Goal: Transaction & Acquisition: Purchase product/service

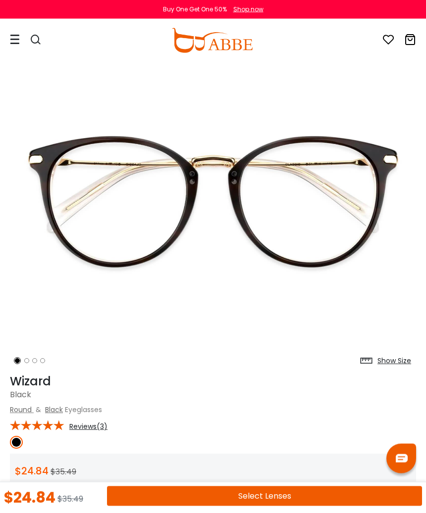
scroll to position [56, 0]
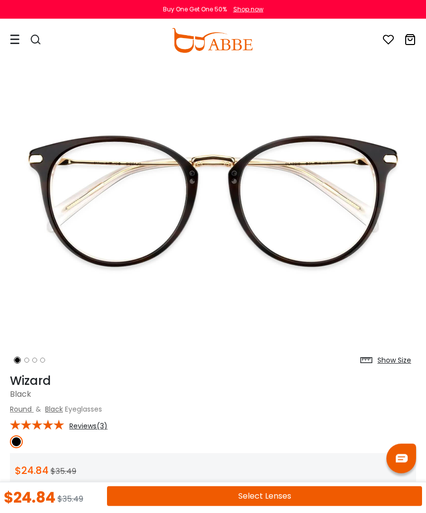
click at [30, 383] on h1 "Wizard" at bounding box center [213, 381] width 406 height 14
click at [29, 367] on ol at bounding box center [44, 360] width 69 height 18
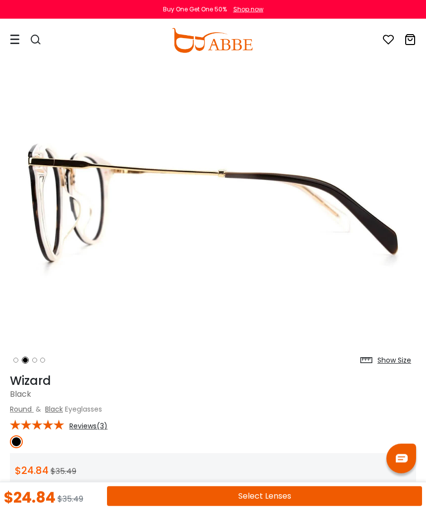
click at [21, 443] on img at bounding box center [16, 442] width 13 height 13
click at [22, 389] on span "Black" at bounding box center [20, 394] width 21 height 11
click at [26, 367] on ol at bounding box center [44, 360] width 69 height 18
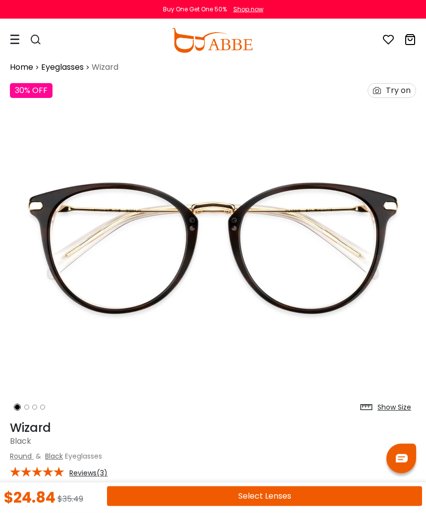
scroll to position [0, 0]
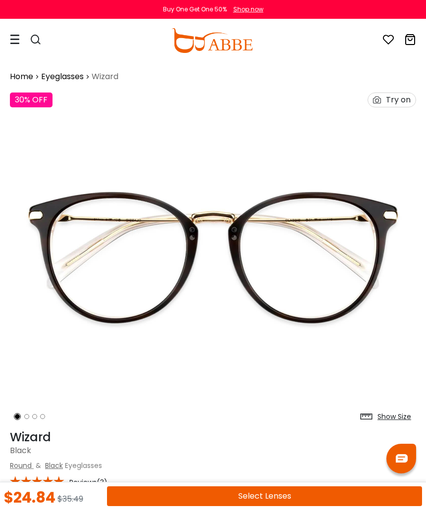
click at [34, 38] on icon at bounding box center [36, 40] width 12 height 12
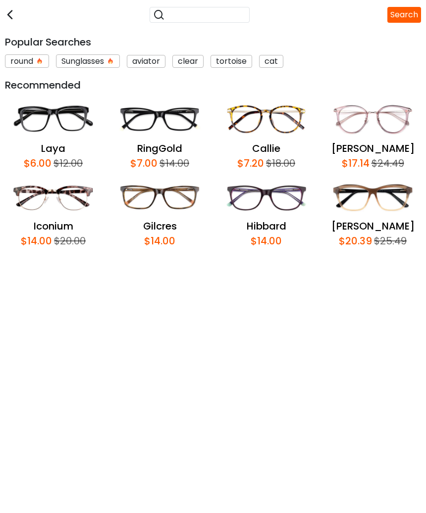
click at [204, 15] on input "search" at bounding box center [205, 14] width 81 height 13
type input "**********"
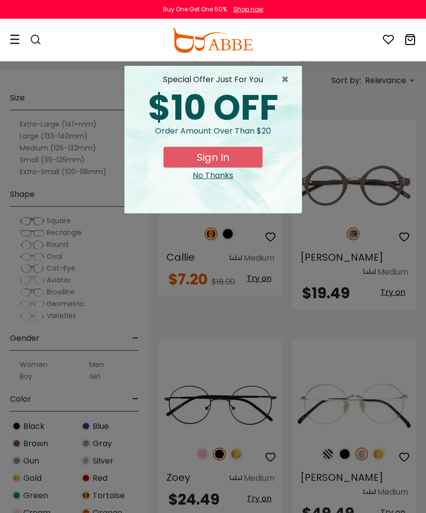
scroll to position [250, 0]
click at [287, 79] on span "×" at bounding box center [287, 80] width 12 height 12
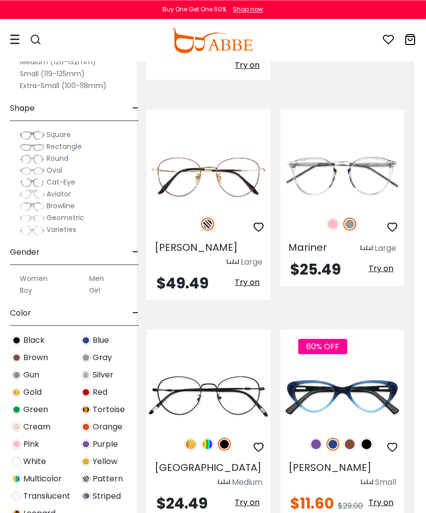
scroll to position [1579, 12]
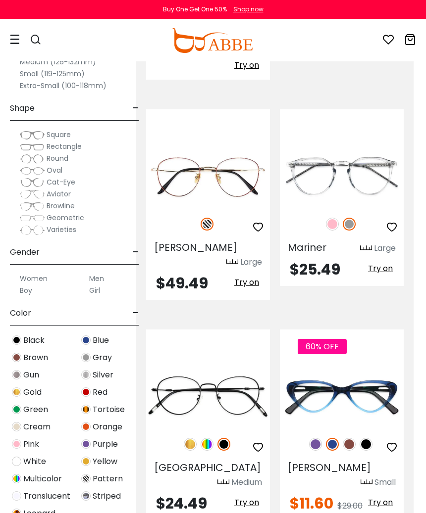
click at [0, 0] on img at bounding box center [0, 0] width 0 height 0
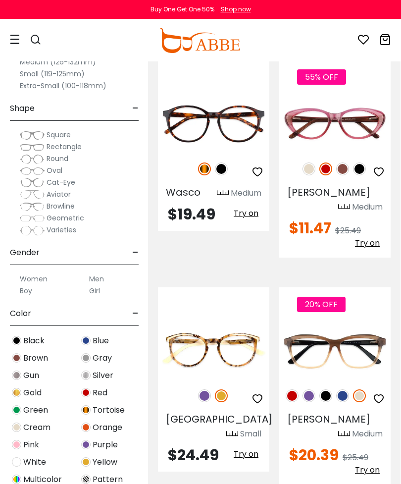
scroll to position [0, 0]
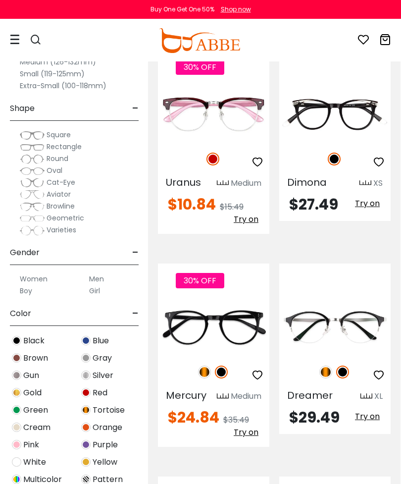
click at [0, 0] on img at bounding box center [0, 0] width 0 height 0
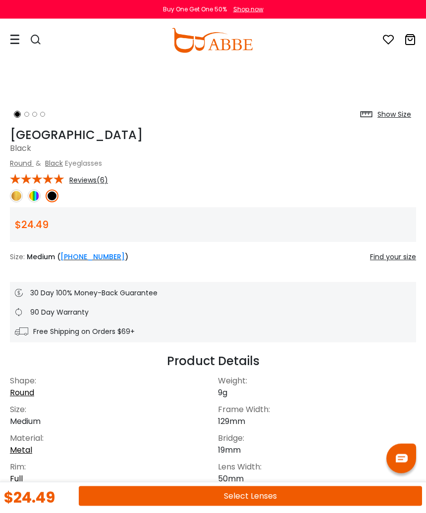
scroll to position [307, 0]
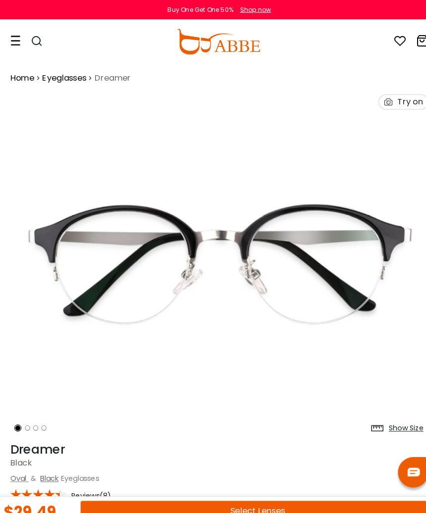
scroll to position [3, 0]
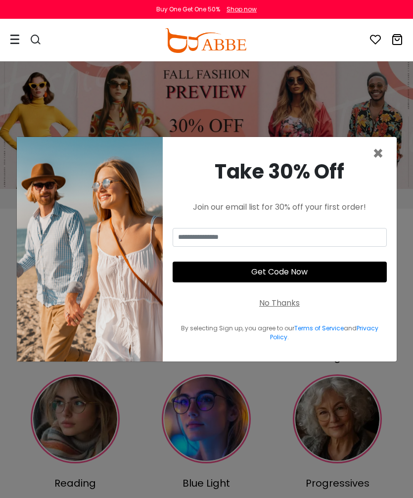
click at [374, 166] on span "×" at bounding box center [378, 153] width 11 height 25
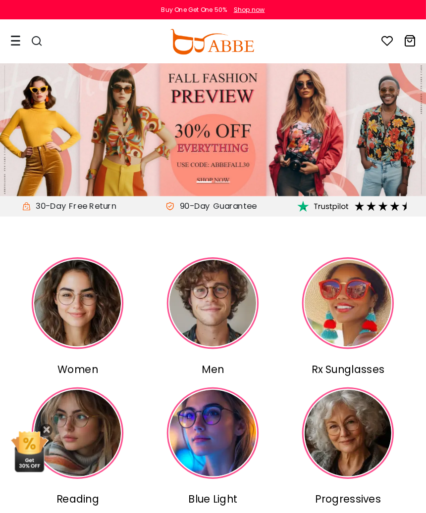
scroll to position [1, 0]
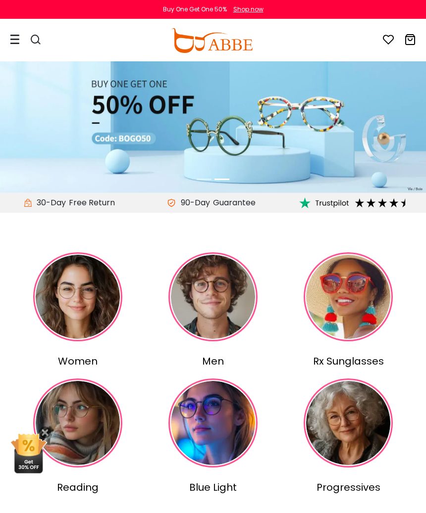
click at [39, 36] on icon at bounding box center [36, 40] width 12 height 12
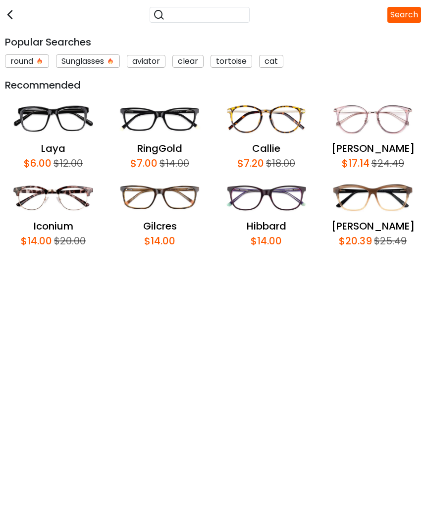
click at [165, 15] on input "search" at bounding box center [205, 14] width 81 height 13
type input "**********"
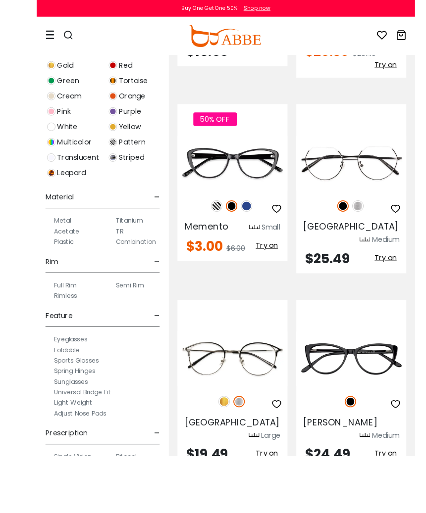
scroll to position [6432, 12]
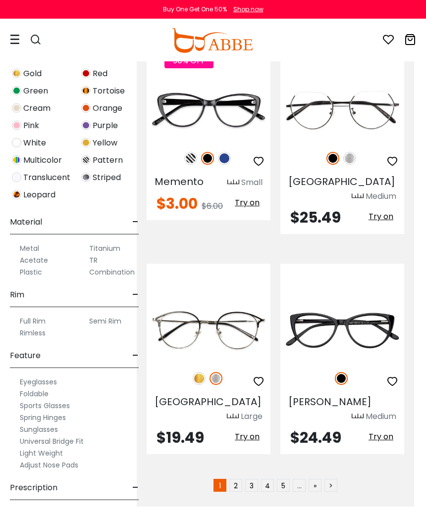
click at [0, 0] on img at bounding box center [0, 0] width 0 height 0
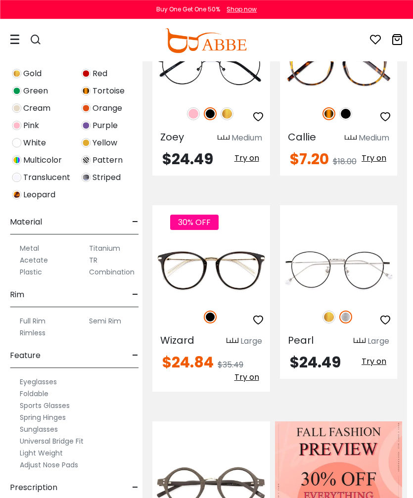
scroll to position [367, 6]
click at [0, 0] on img at bounding box center [0, 0] width 0 height 0
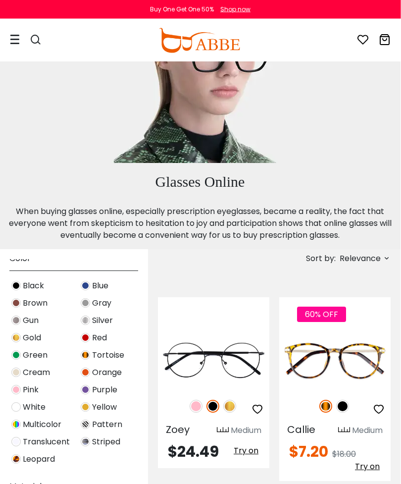
scroll to position [74, 0]
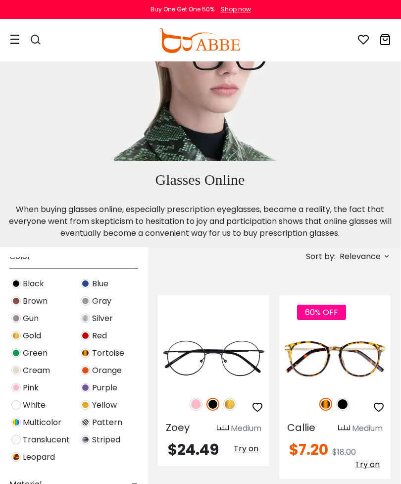
click at [18, 282] on img at bounding box center [15, 283] width 9 height 9
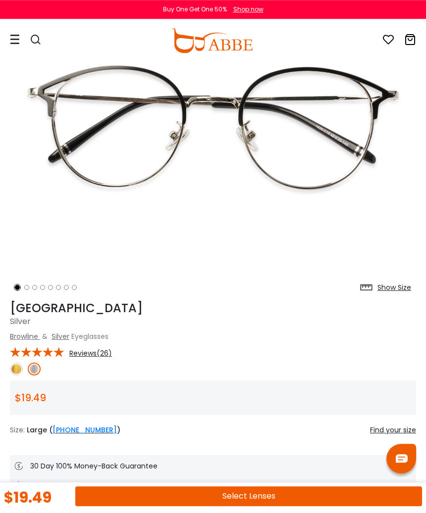
scroll to position [119, 0]
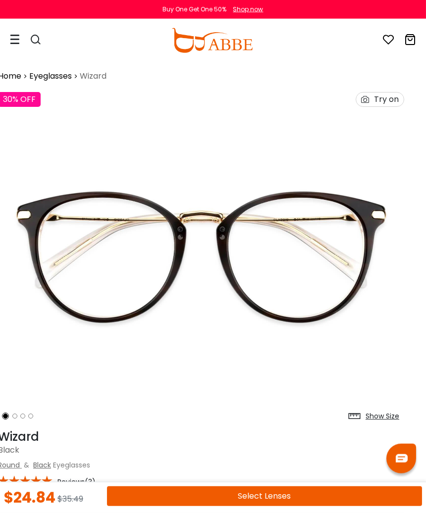
scroll to position [0, 12]
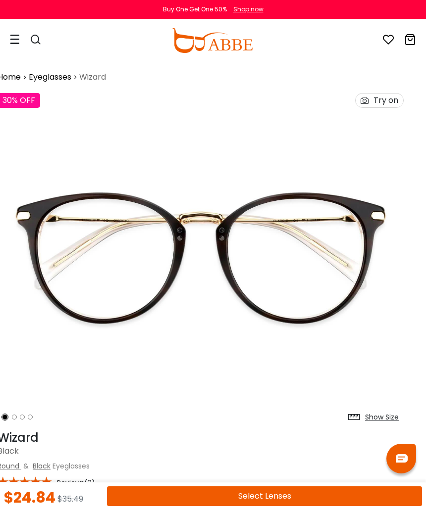
click at [387, 99] on div "Try on" at bounding box center [385, 101] width 25 height 14
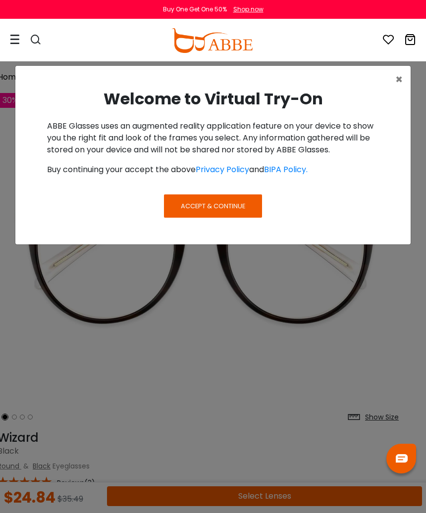
click at [392, 79] on button "×" at bounding box center [398, 80] width 23 height 28
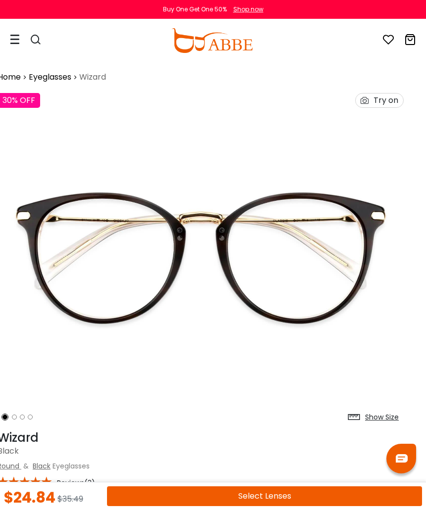
click at [383, 104] on div "Try on" at bounding box center [385, 101] width 25 height 14
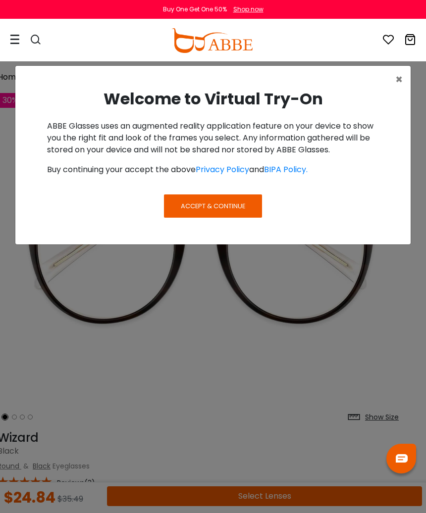
click at [395, 78] on span "×" at bounding box center [398, 79] width 7 height 16
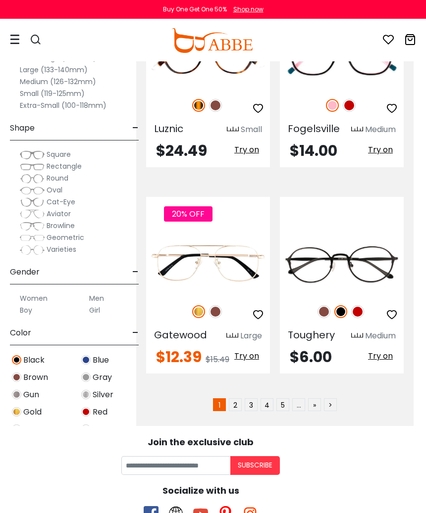
scroll to position [6513, 12]
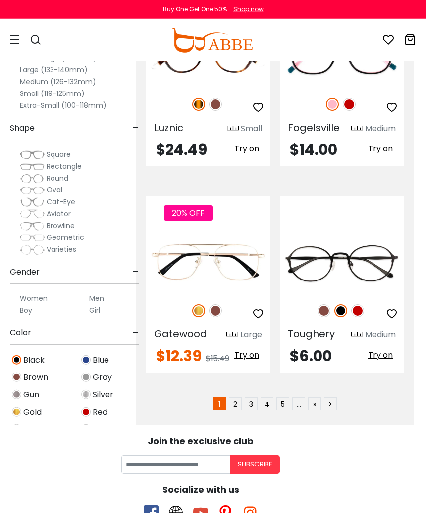
click at [233, 397] on link "2" at bounding box center [235, 403] width 13 height 13
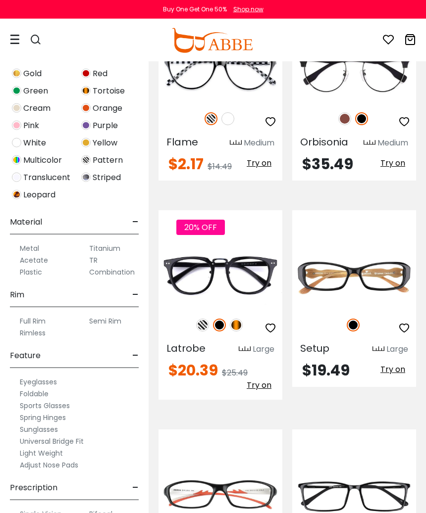
scroll to position [5203, 0]
click at [0, 0] on img at bounding box center [0, 0] width 0 height 0
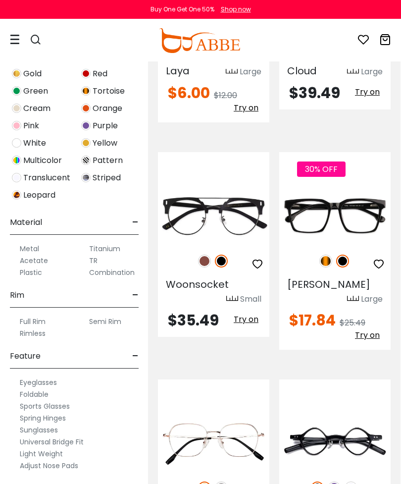
scroll to position [0, 0]
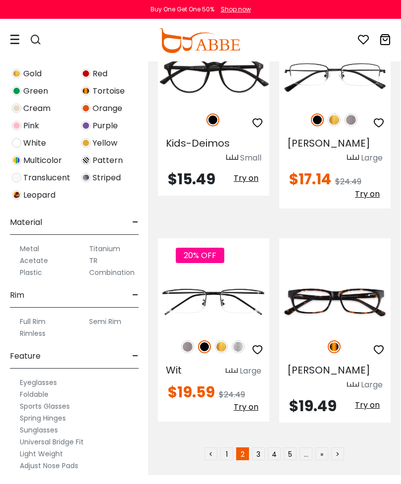
click at [261, 447] on link "3" at bounding box center [258, 453] width 13 height 13
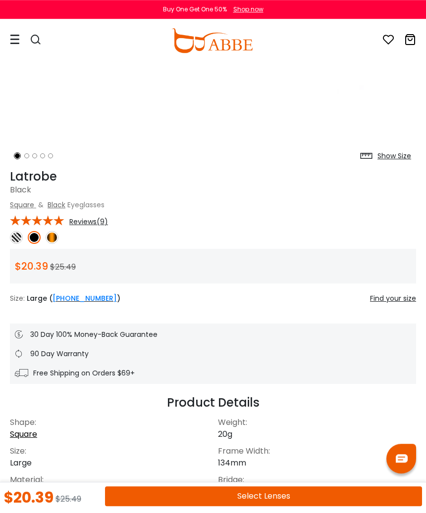
scroll to position [264, 0]
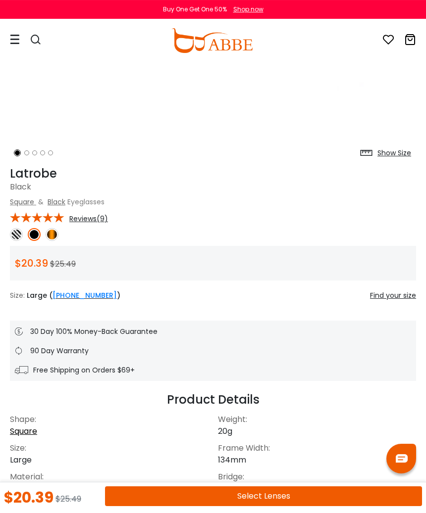
click at [48, 232] on img at bounding box center [52, 234] width 13 height 13
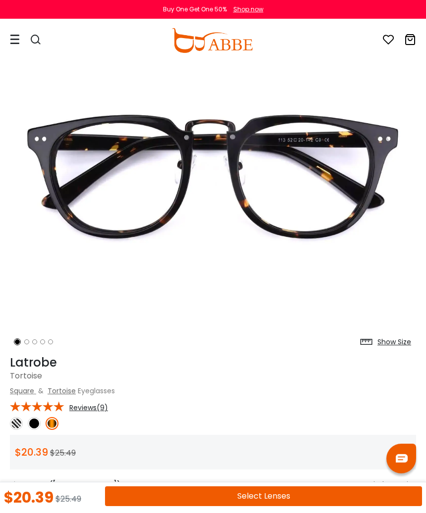
scroll to position [77, 0]
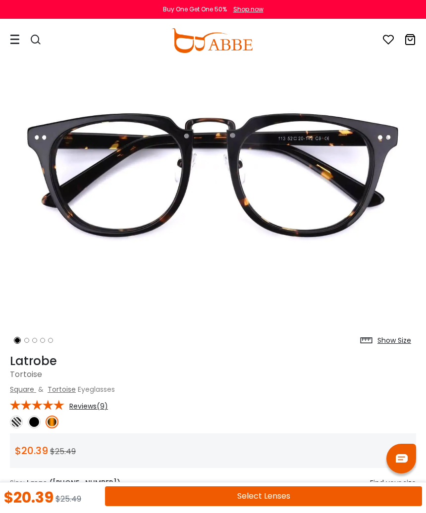
click at [13, 422] on img at bounding box center [16, 422] width 13 height 13
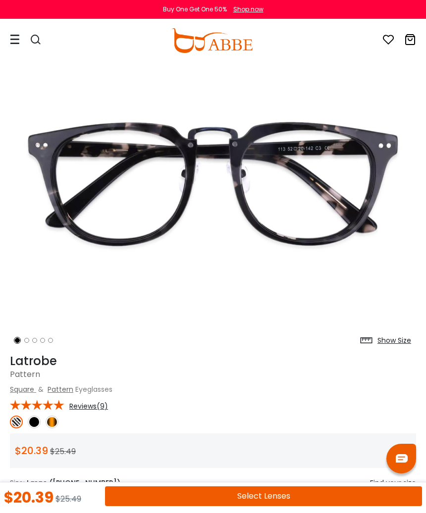
click at [51, 416] on img at bounding box center [52, 422] width 13 height 13
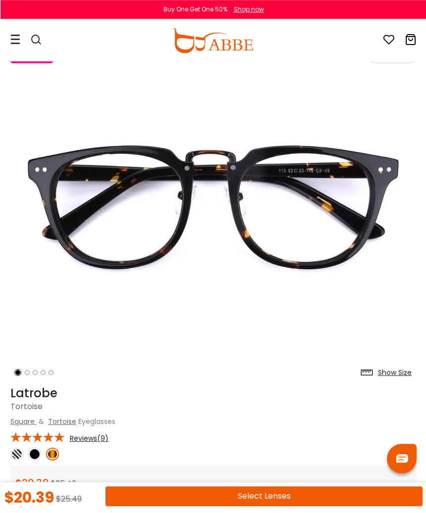
scroll to position [44, 0]
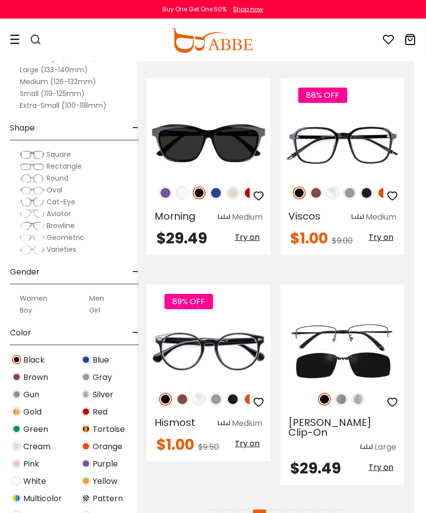
scroll to position [6369, 12]
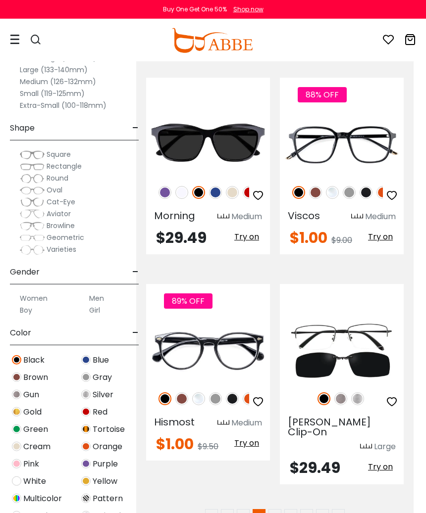
click at [275, 498] on link "4" at bounding box center [274, 515] width 13 height 13
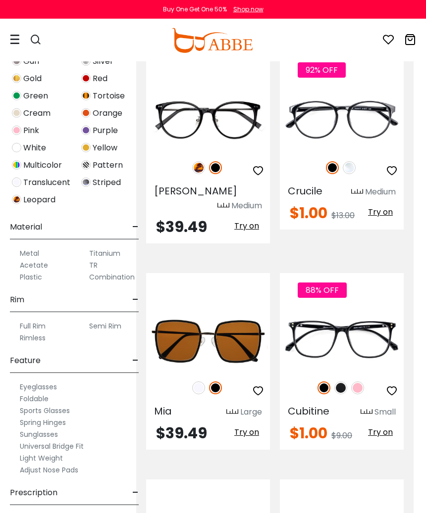
scroll to position [4651, 12]
